Goal: Information Seeking & Learning: Learn about a topic

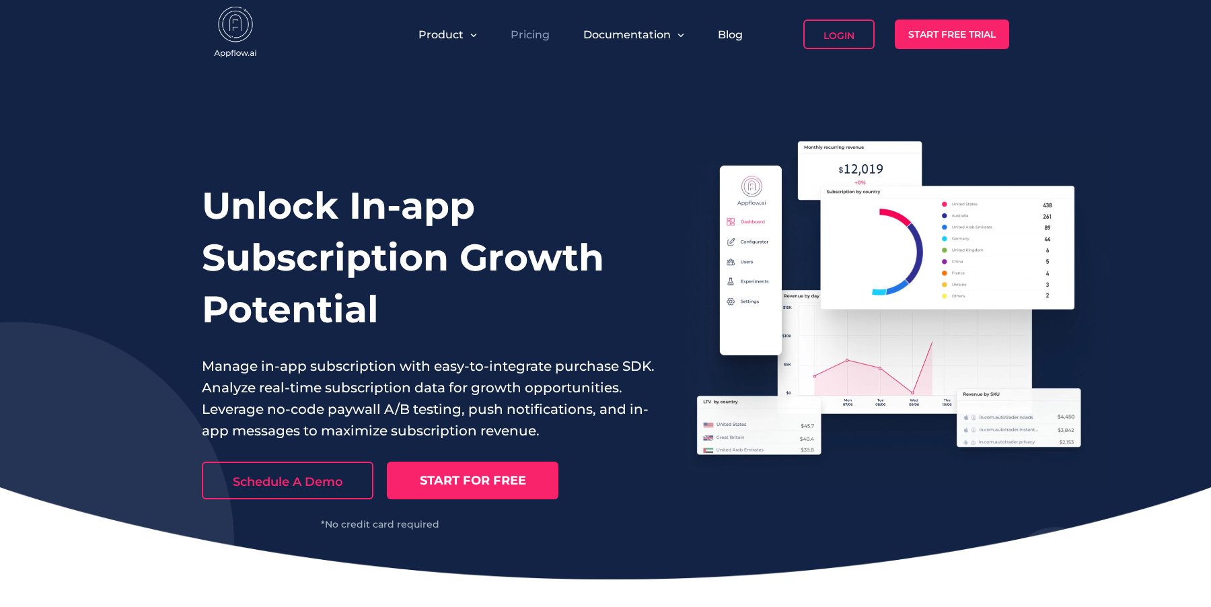
click at [531, 33] on link "Pricing" at bounding box center [530, 34] width 39 height 13
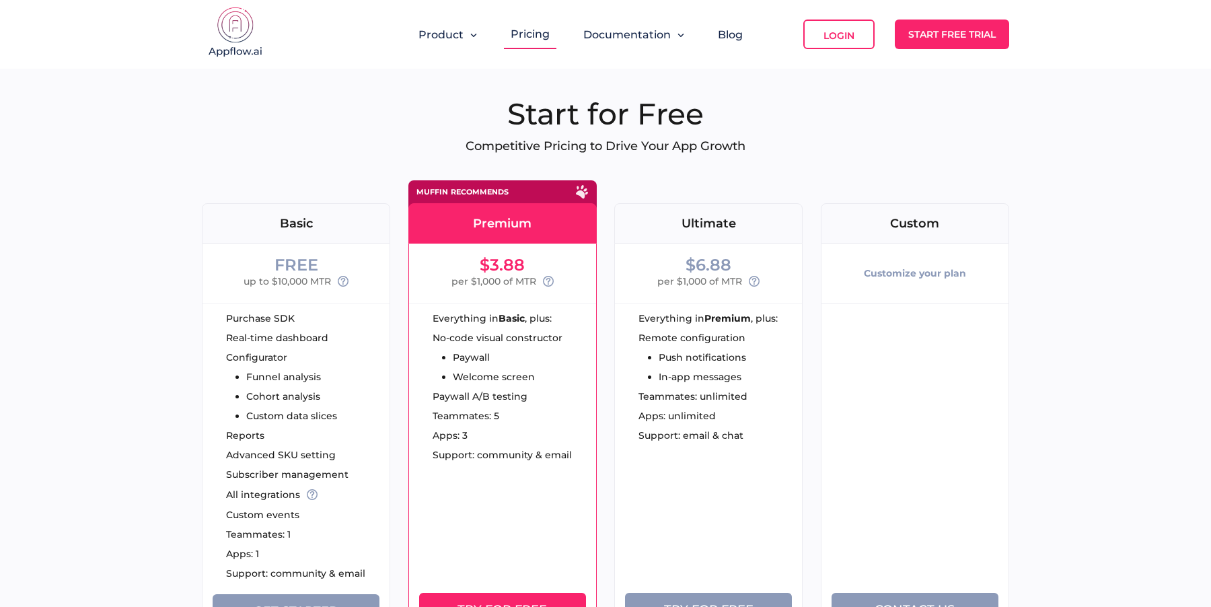
scroll to position [3, 0]
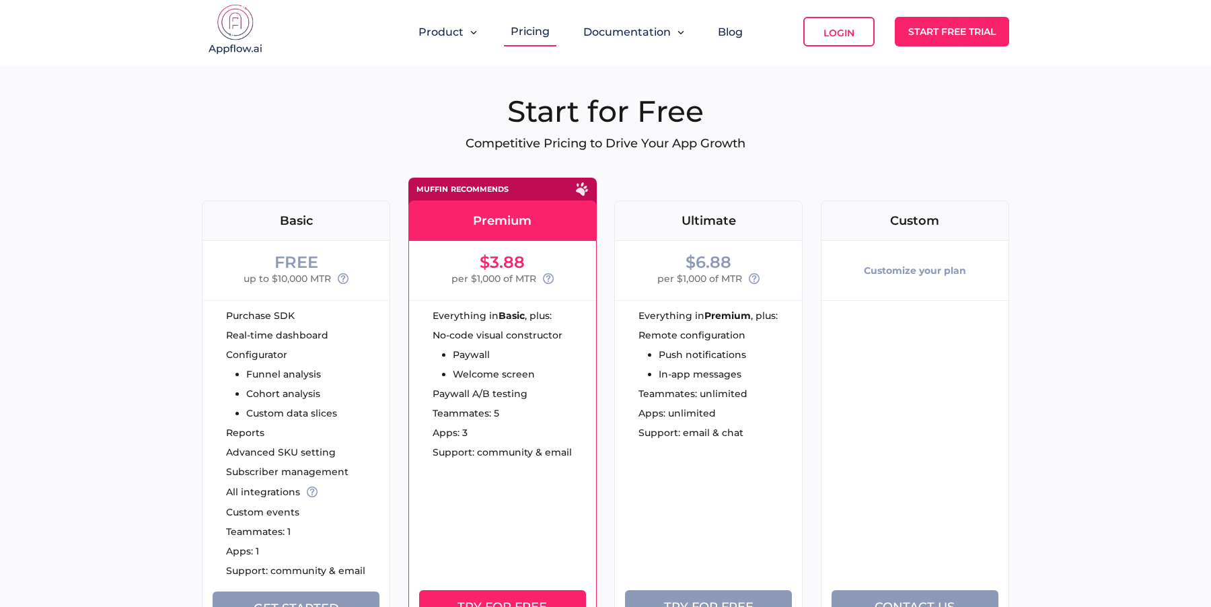
click at [709, 343] on ul "Remote configuration Push notifications In-app messages" at bounding box center [693, 354] width 108 height 48
click at [248, 250] on div "FREE up to $10,000 MTR" at bounding box center [296, 270] width 187 height 59
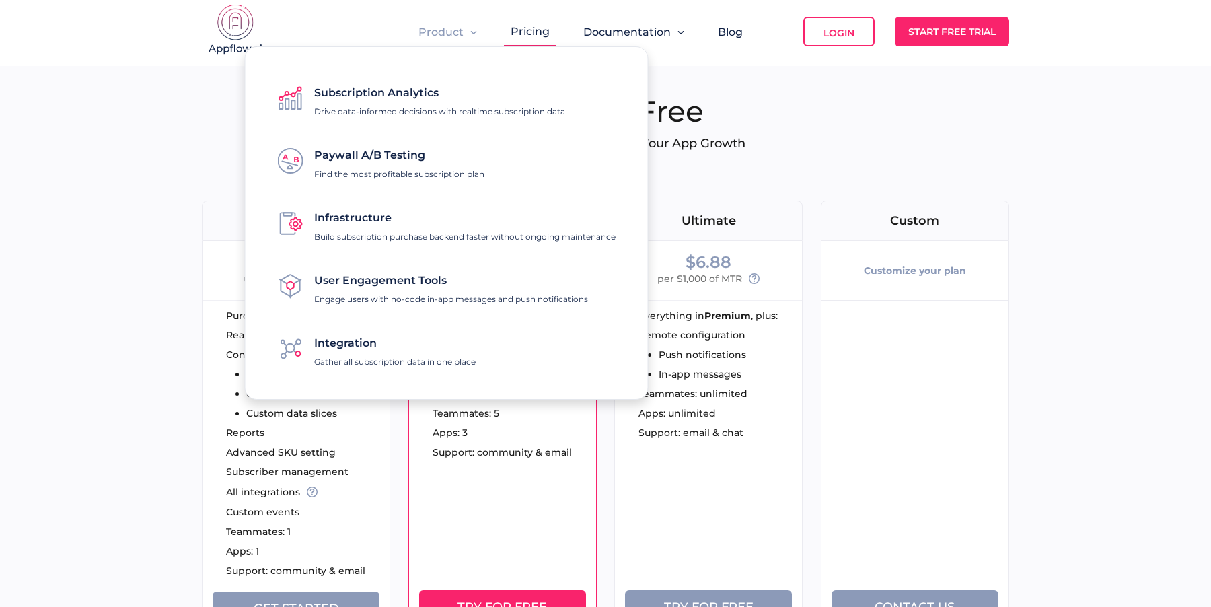
click at [433, 34] on span "Product" at bounding box center [441, 32] width 45 height 13
click at [461, 40] on div "Product" at bounding box center [448, 32] width 72 height 30
click at [451, 34] on span "Product" at bounding box center [441, 32] width 45 height 13
click at [258, 17] on img at bounding box center [235, 31] width 67 height 54
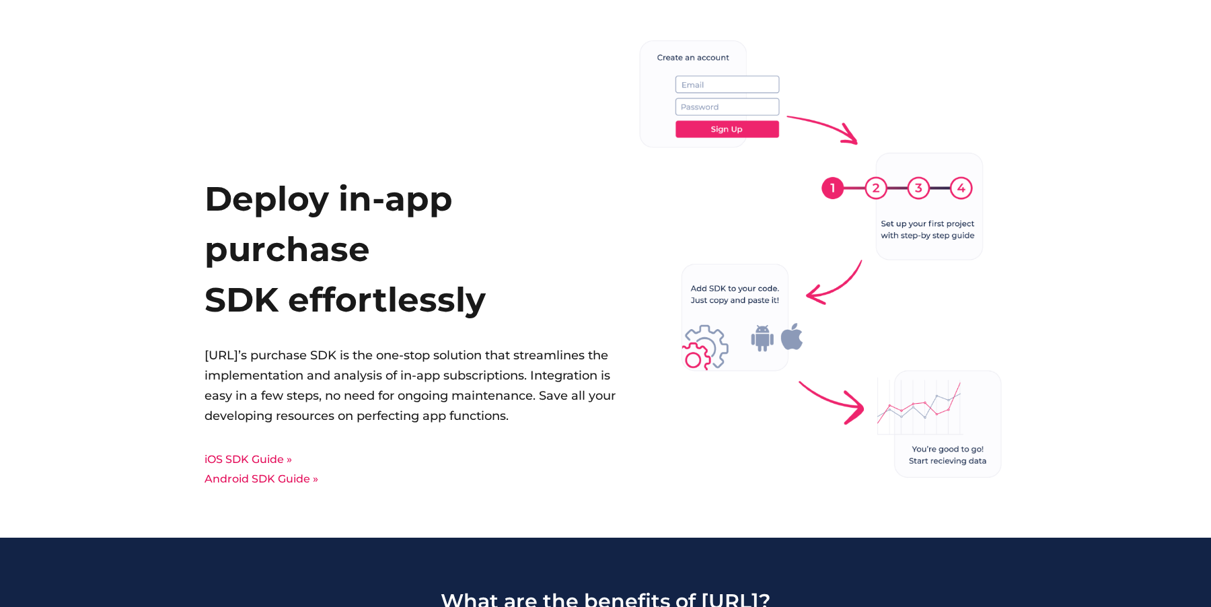
scroll to position [3465, 0]
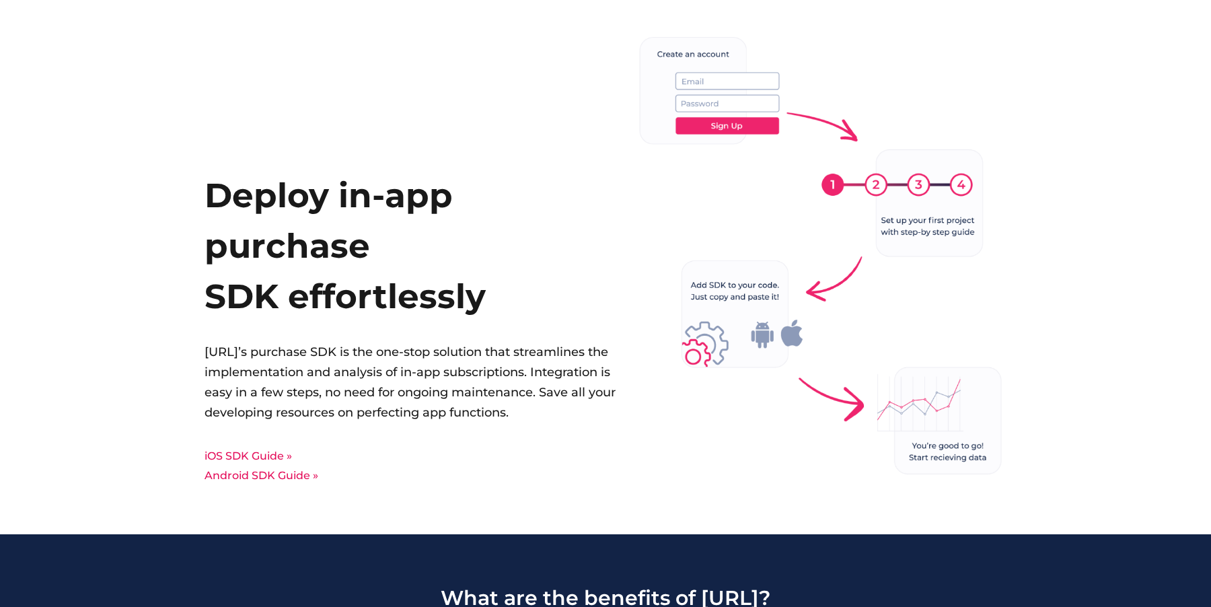
click at [252, 464] on div "Deploy in-app purchase SDK effortlessly Add Appflow SDK to your apps. We will d…" at bounding box center [412, 338] width 415 height 337
click at [252, 462] on link "iOS SDK Guide »" at bounding box center [248, 455] width 87 height 13
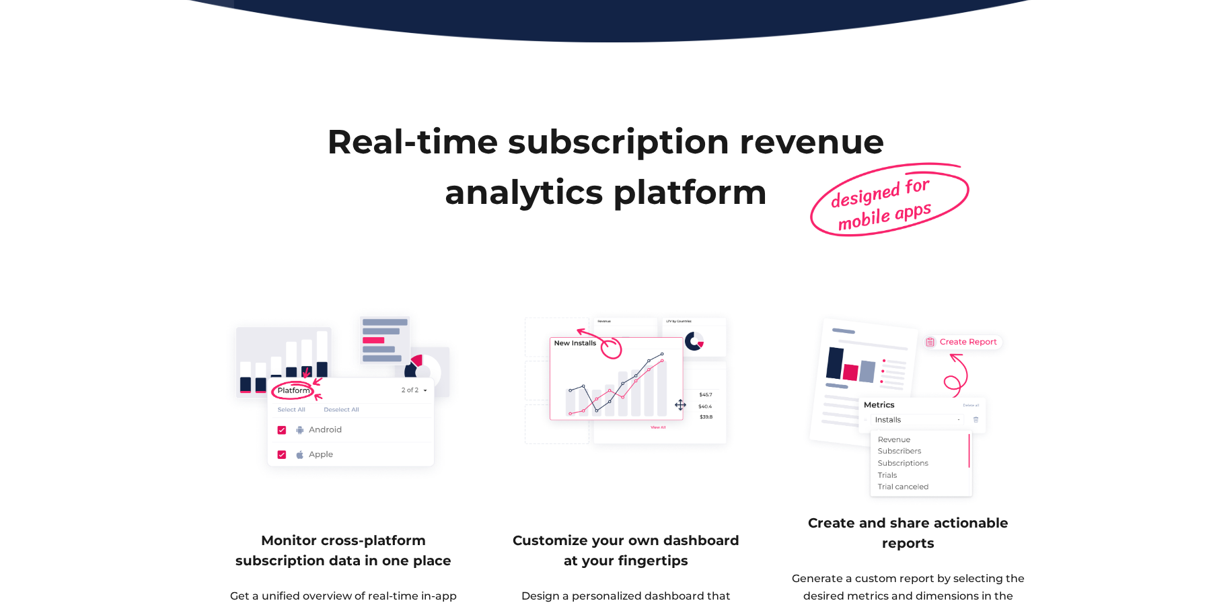
scroll to position [0, 0]
